Goal: Use online tool/utility: Utilize a website feature to perform a specific function

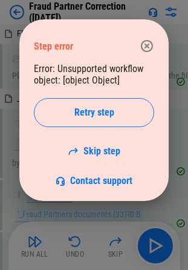
scroll to position [10177, 0]
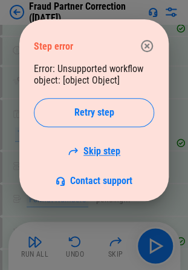
click at [103, 153] on link "Skip step" at bounding box center [94, 151] width 53 height 12
click at [103, 152] on link "Skip step" at bounding box center [94, 151] width 53 height 12
click at [147, 40] on icon "button" at bounding box center [147, 46] width 12 height 12
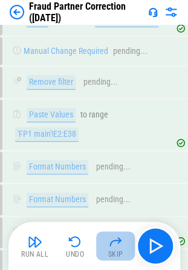
click at [108, 241] on img "button" at bounding box center [115, 241] width 15 height 15
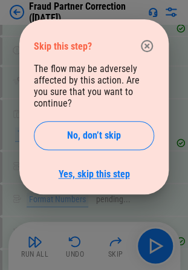
click at [93, 168] on link "Yes, skip this step" at bounding box center [94, 174] width 71 height 12
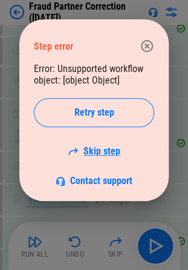
click at [101, 153] on link "Skip step" at bounding box center [94, 151] width 53 height 12
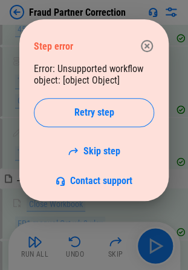
scroll to position [13097, 0]
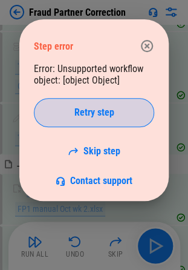
click at [99, 110] on span "Retry step" at bounding box center [95, 113] width 40 height 10
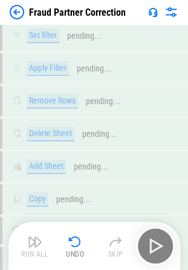
scroll to position [0, 0]
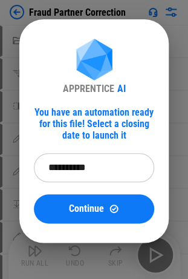
click at [96, 170] on input "**********" at bounding box center [90, 167] width 112 height 29
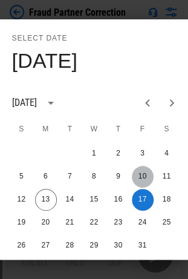
click at [144, 174] on button "10" at bounding box center [143, 177] width 22 height 22
type input "**********"
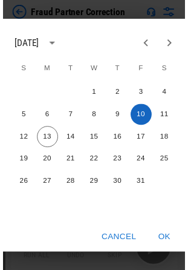
scroll to position [68, 0]
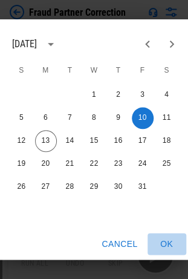
click at [166, 233] on button "OK" at bounding box center [167, 244] width 39 height 22
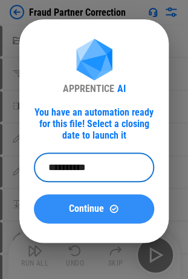
click at [71, 210] on span "Continue" at bounding box center [86, 209] width 35 height 10
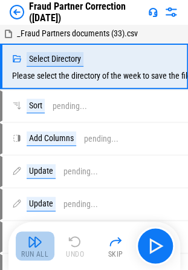
click at [28, 242] on img "button" at bounding box center [35, 241] width 15 height 15
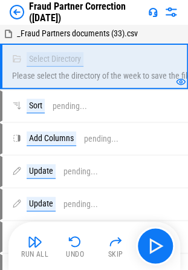
click at [33, 244] on img "button" at bounding box center [35, 241] width 15 height 15
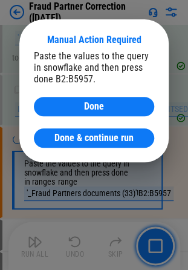
scroll to position [473, 0]
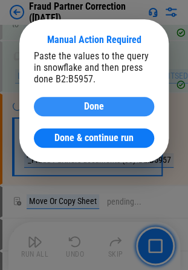
click at [68, 110] on div "Done" at bounding box center [93, 107] width 91 height 10
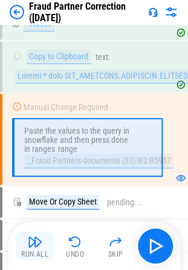
click at [32, 245] on img "button" at bounding box center [35, 241] width 15 height 15
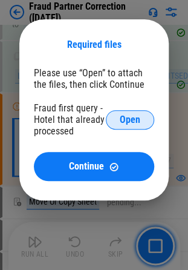
click at [136, 120] on span "Open" at bounding box center [130, 120] width 21 height 10
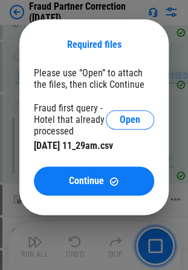
click at [87, 185] on span "Continue" at bounding box center [86, 181] width 35 height 10
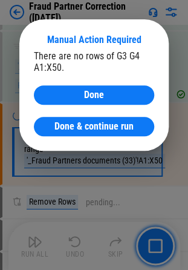
scroll to position [2093, 0]
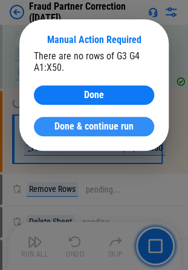
click at [84, 125] on span "Done & continue run" at bounding box center [94, 127] width 79 height 10
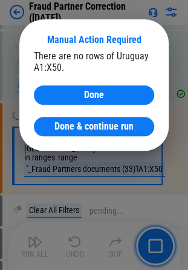
scroll to position [2717, 0]
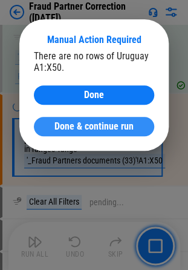
click at [119, 124] on span "Done & continue run" at bounding box center [94, 127] width 79 height 10
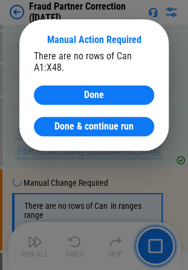
scroll to position [4185, 0]
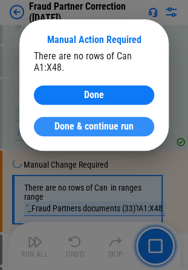
click at [115, 125] on span "Done & continue run" at bounding box center [94, 127] width 79 height 10
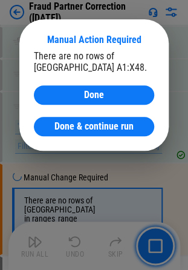
scroll to position [4908, 0]
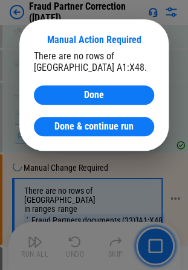
click at [114, 125] on span "Done & continue run" at bounding box center [94, 127] width 79 height 10
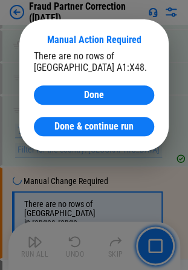
click at [114, 125] on span "Done & continue run" at bounding box center [94, 127] width 79 height 10
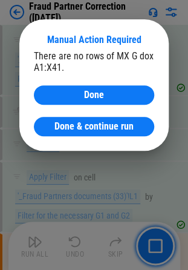
scroll to position [7291, 0]
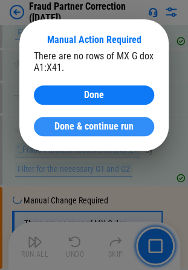
click at [84, 128] on span "Done & continue run" at bounding box center [94, 127] width 79 height 10
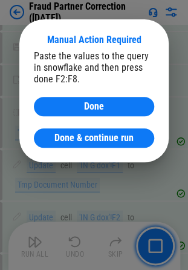
scroll to position [20715, 0]
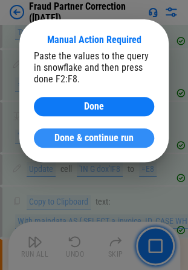
click at [82, 139] on span "Done & continue run" at bounding box center [94, 138] width 79 height 10
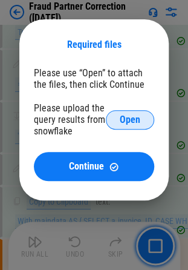
click at [133, 118] on span "Open" at bounding box center [130, 120] width 21 height 10
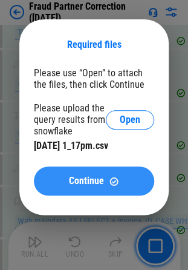
click at [85, 178] on span "Continue" at bounding box center [86, 181] width 35 height 10
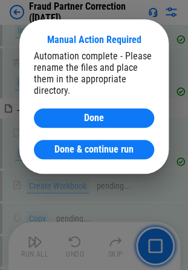
scroll to position [22245, 0]
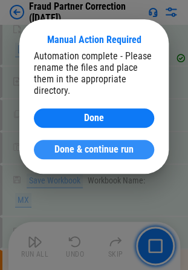
click at [99, 152] on span "Done & continue run" at bounding box center [94, 150] width 79 height 10
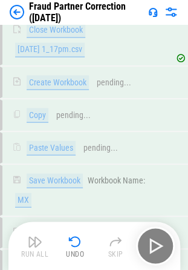
scroll to position [22264, 0]
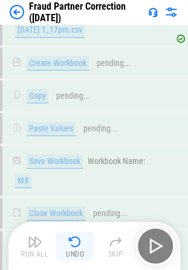
click at [73, 244] on img "button" at bounding box center [75, 241] width 15 height 15
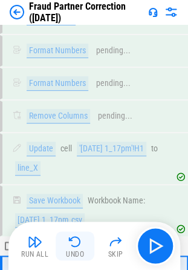
scroll to position [21998, 0]
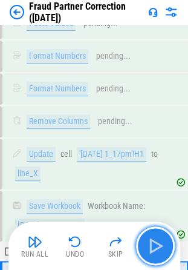
click at [158, 241] on img "button" at bounding box center [155, 245] width 19 height 19
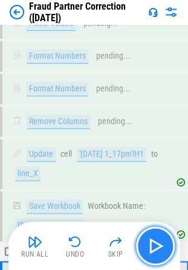
click at [156, 241] on img "button" at bounding box center [155, 245] width 19 height 19
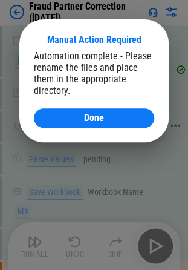
scroll to position [22245, 0]
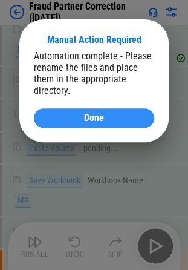
click at [76, 121] on div "Done" at bounding box center [93, 118] width 91 height 10
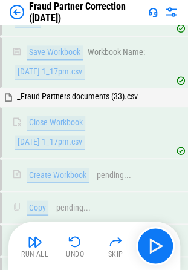
scroll to position [22266, 0]
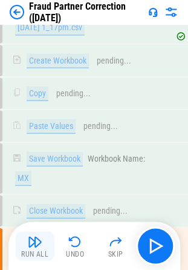
click at [24, 238] on button "Run All" at bounding box center [35, 245] width 39 height 29
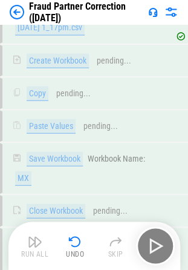
scroll to position [22264, 0]
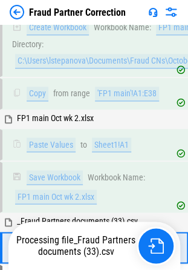
scroll to position [10872, 0]
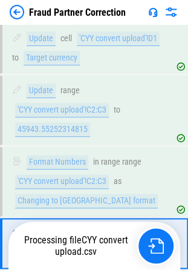
scroll to position [12989, 0]
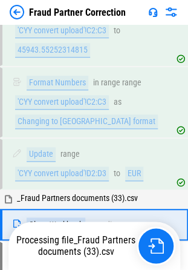
scroll to position [13049, 0]
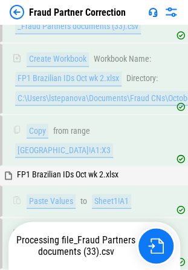
scroll to position [13247, 0]
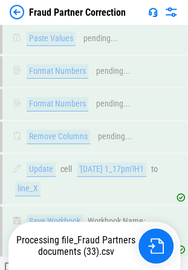
scroll to position [21960, 0]
